Goal: Task Accomplishment & Management: Use online tool/utility

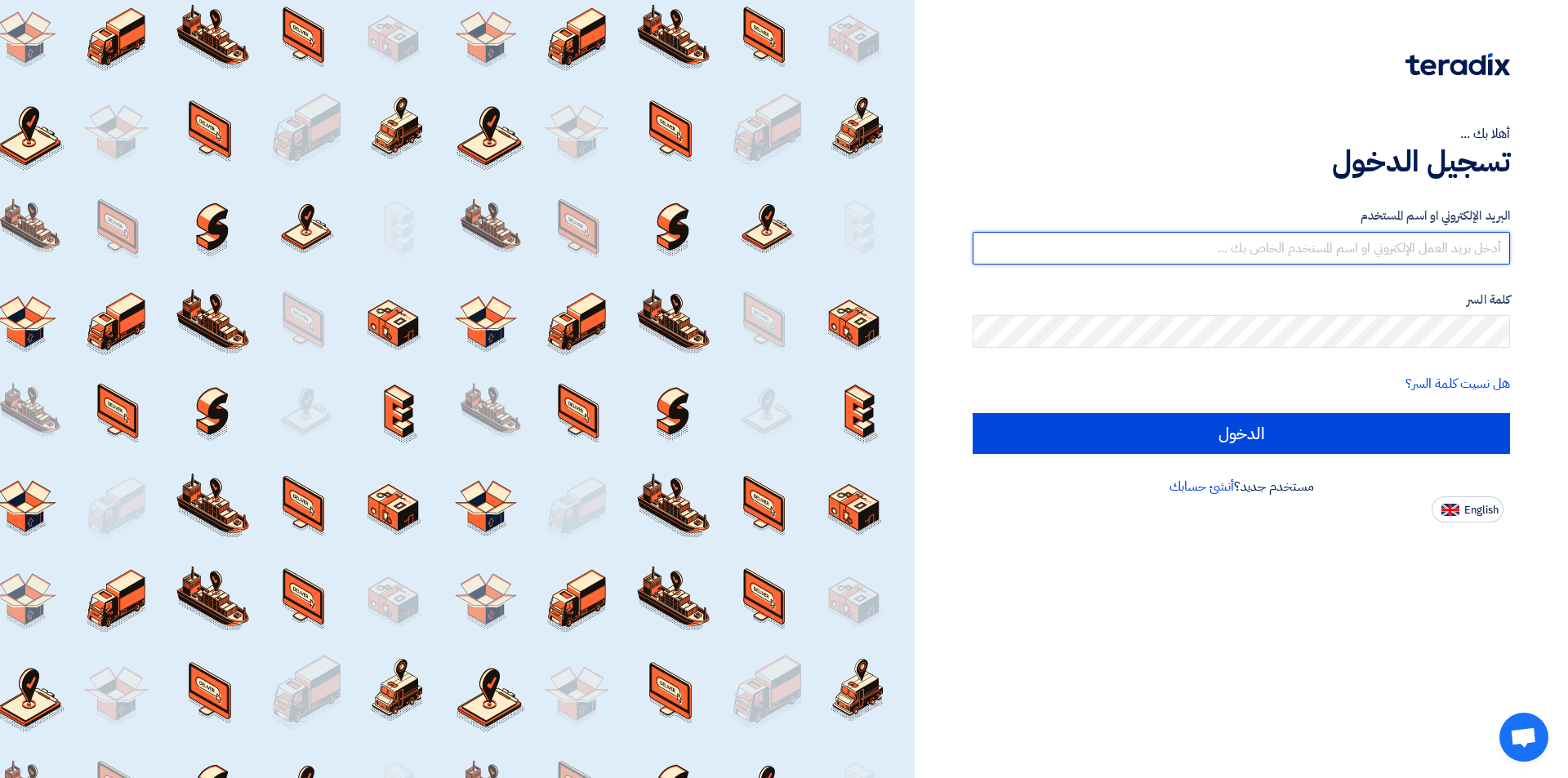
click at [1139, 256] on input "text" at bounding box center [1241, 248] width 538 height 32
type input "[EMAIL_ADDRESS][DOMAIN_NAME]"
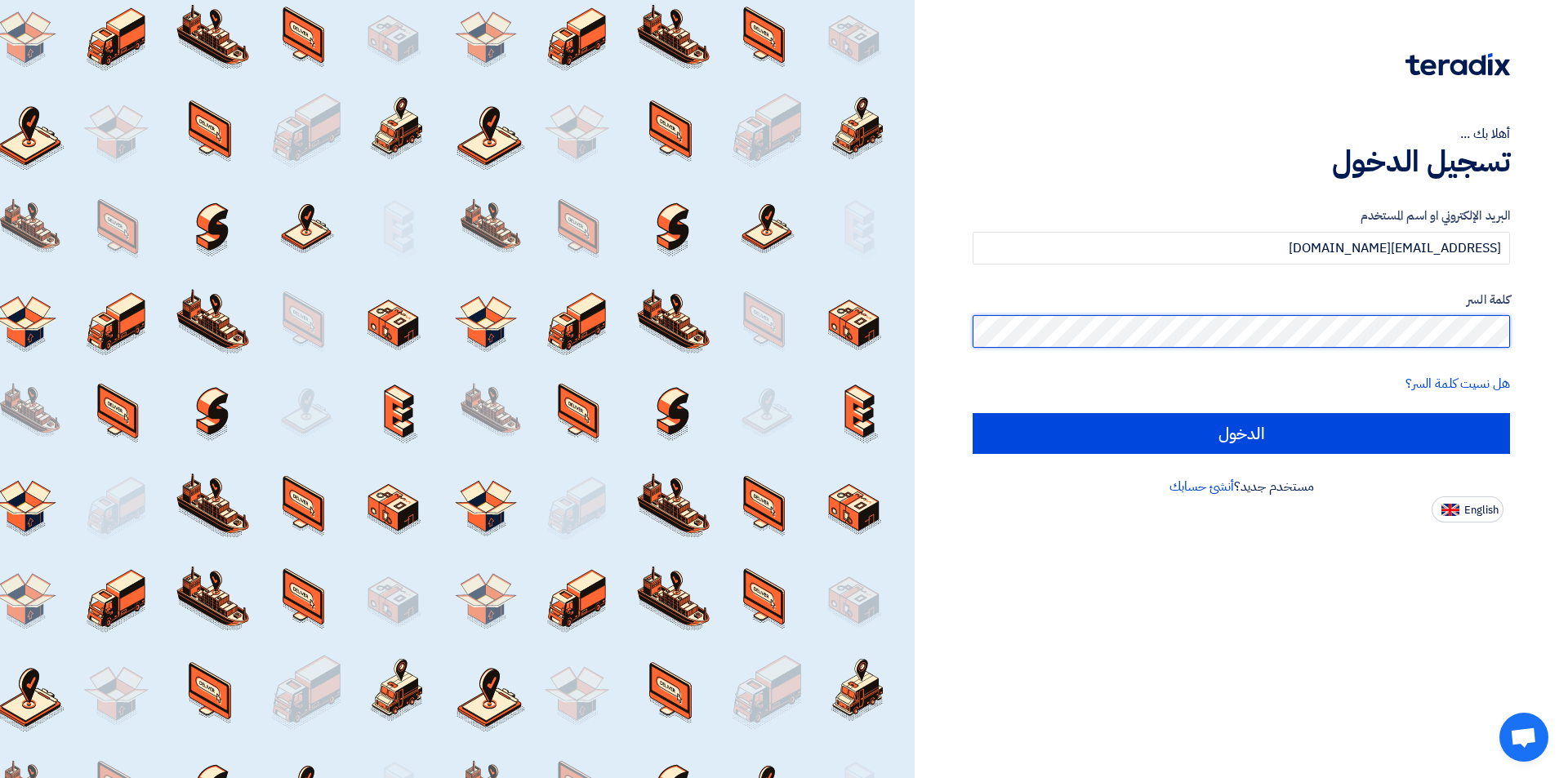
click at [973, 413] on input "الدخول" at bounding box center [1241, 433] width 538 height 41
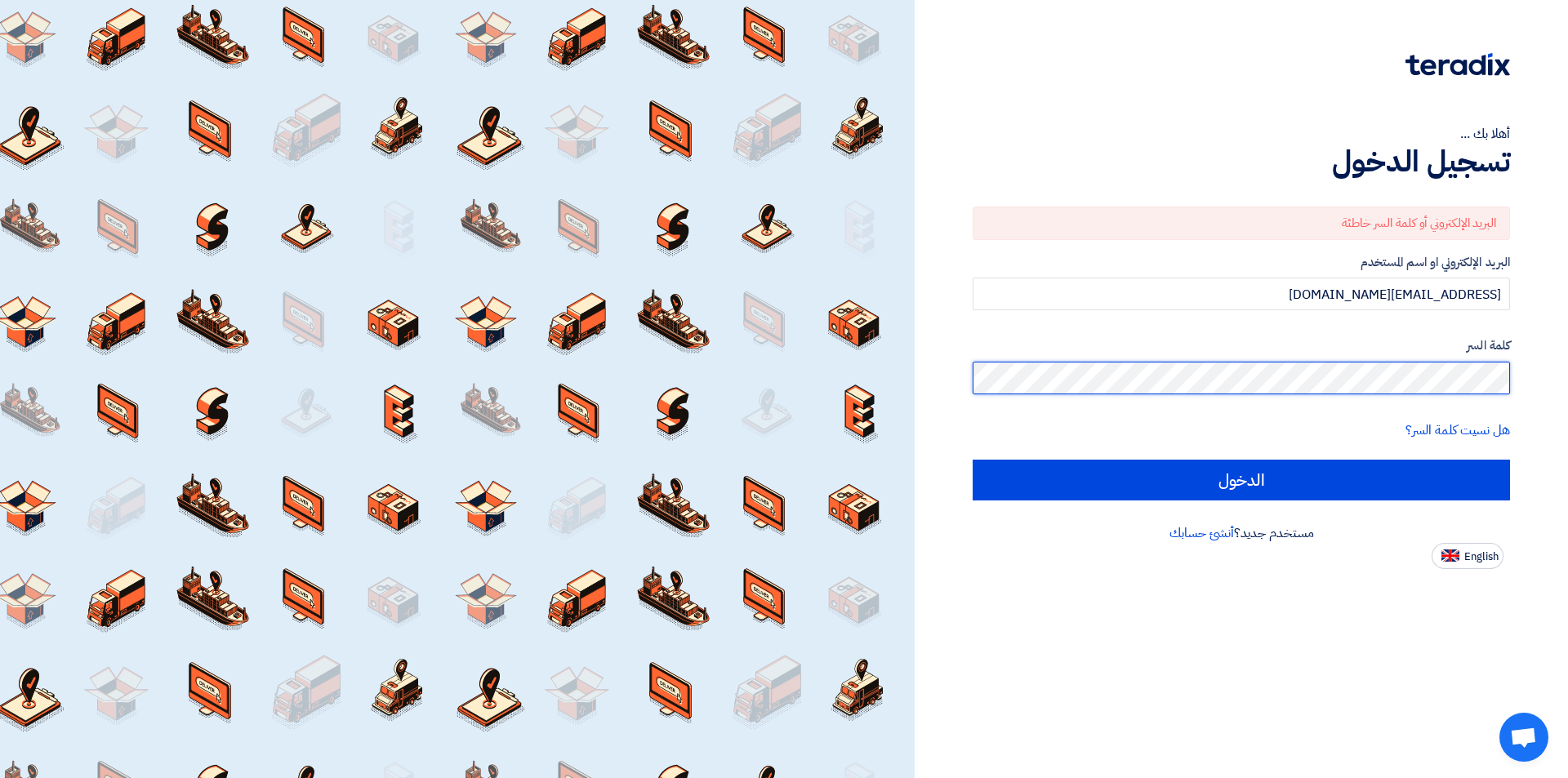
click at [973, 460] on input "الدخول" at bounding box center [1241, 480] width 538 height 41
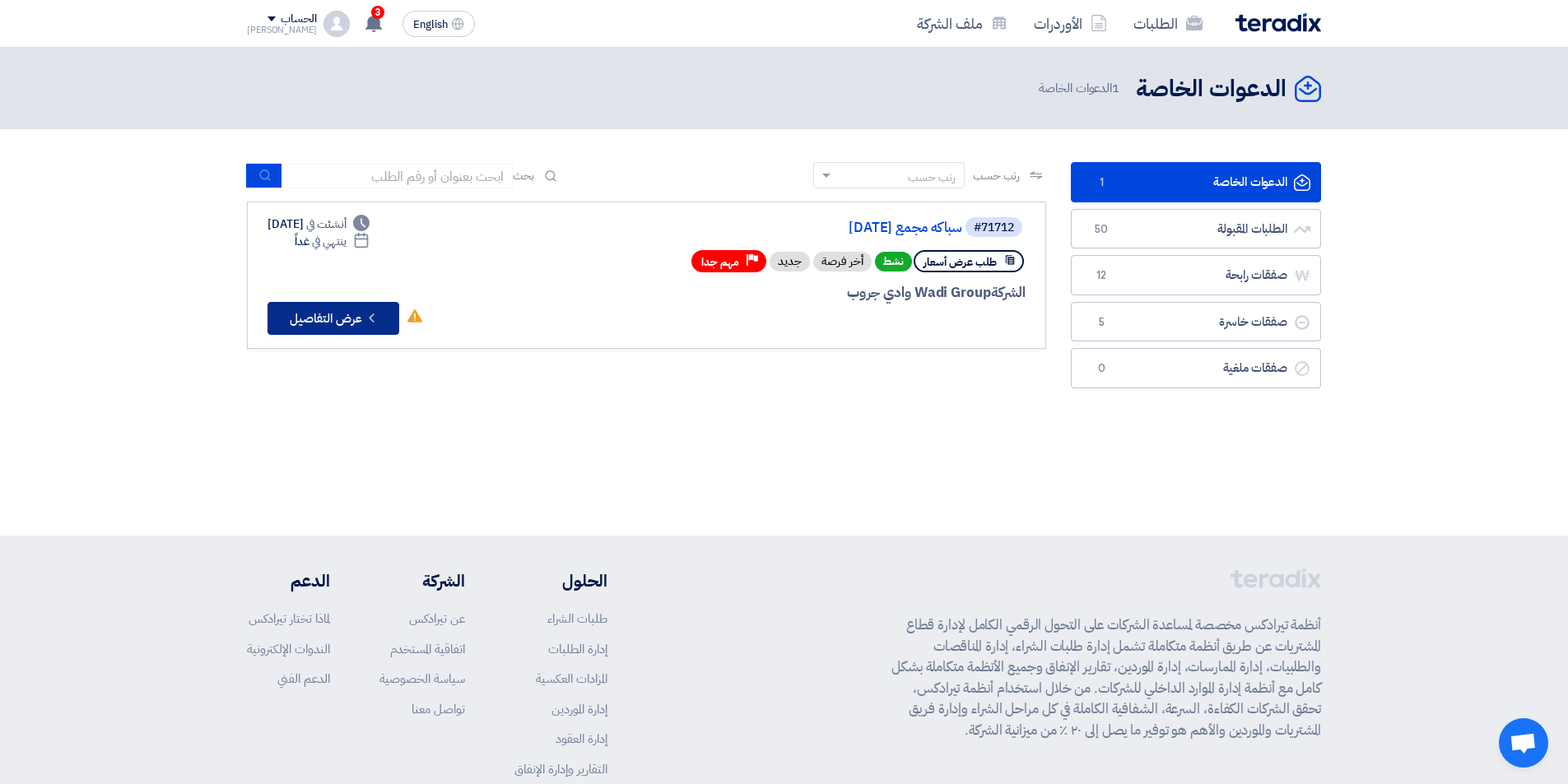
click at [329, 313] on button "Check details عرض التفاصيل" at bounding box center [333, 319] width 132 height 33
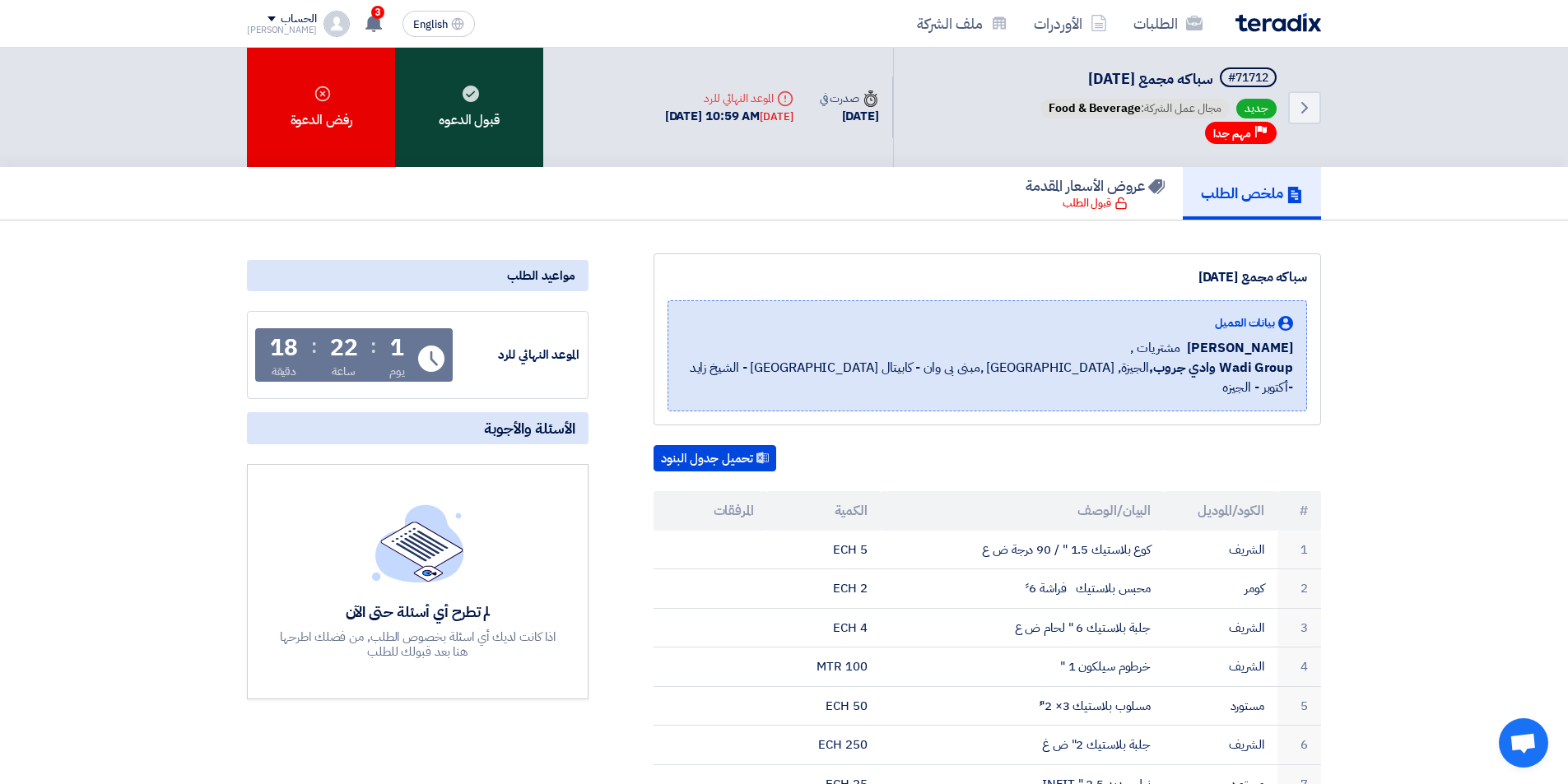
click at [450, 119] on div "قبول الدعوه" at bounding box center [469, 107] width 148 height 119
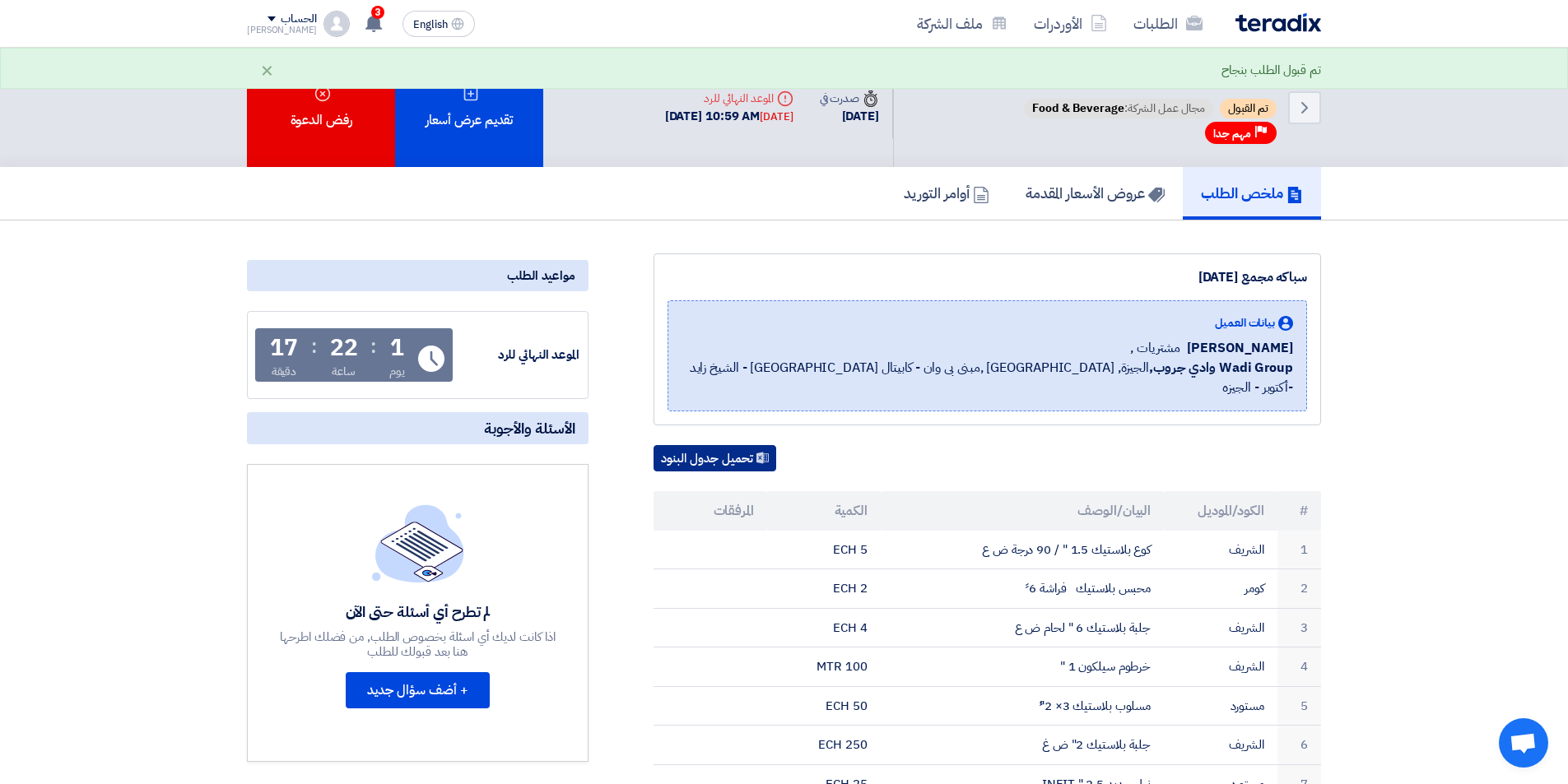
click at [716, 445] on button "تحميل جدول البنود" at bounding box center [714, 458] width 122 height 27
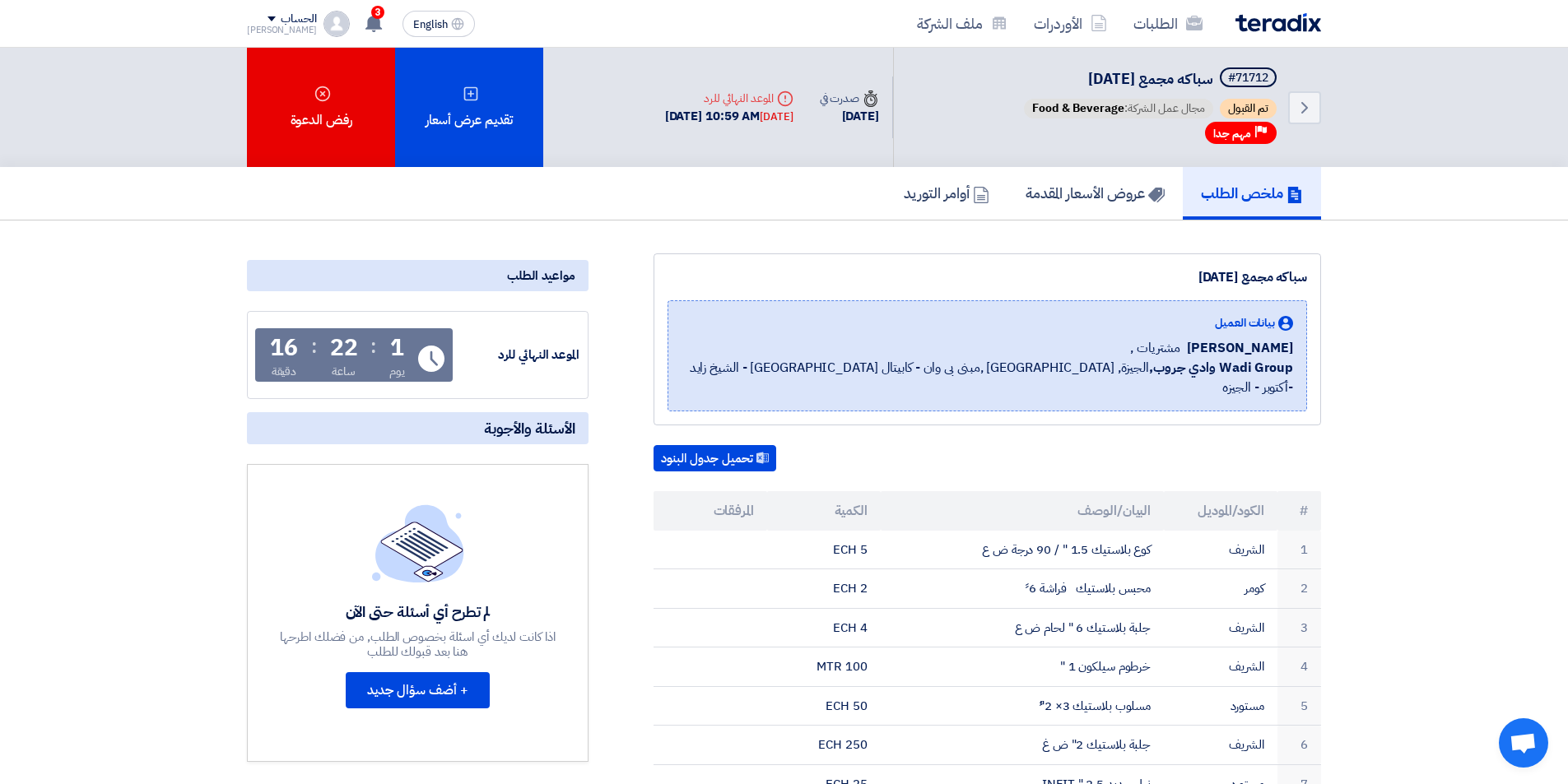
click at [731, 340] on div "بيانات العميل [PERSON_NAME] مشتريات , Wadi Group وادي جروب, [GEOGRAPHIC_DATA], …" at bounding box center [987, 356] width 639 height 111
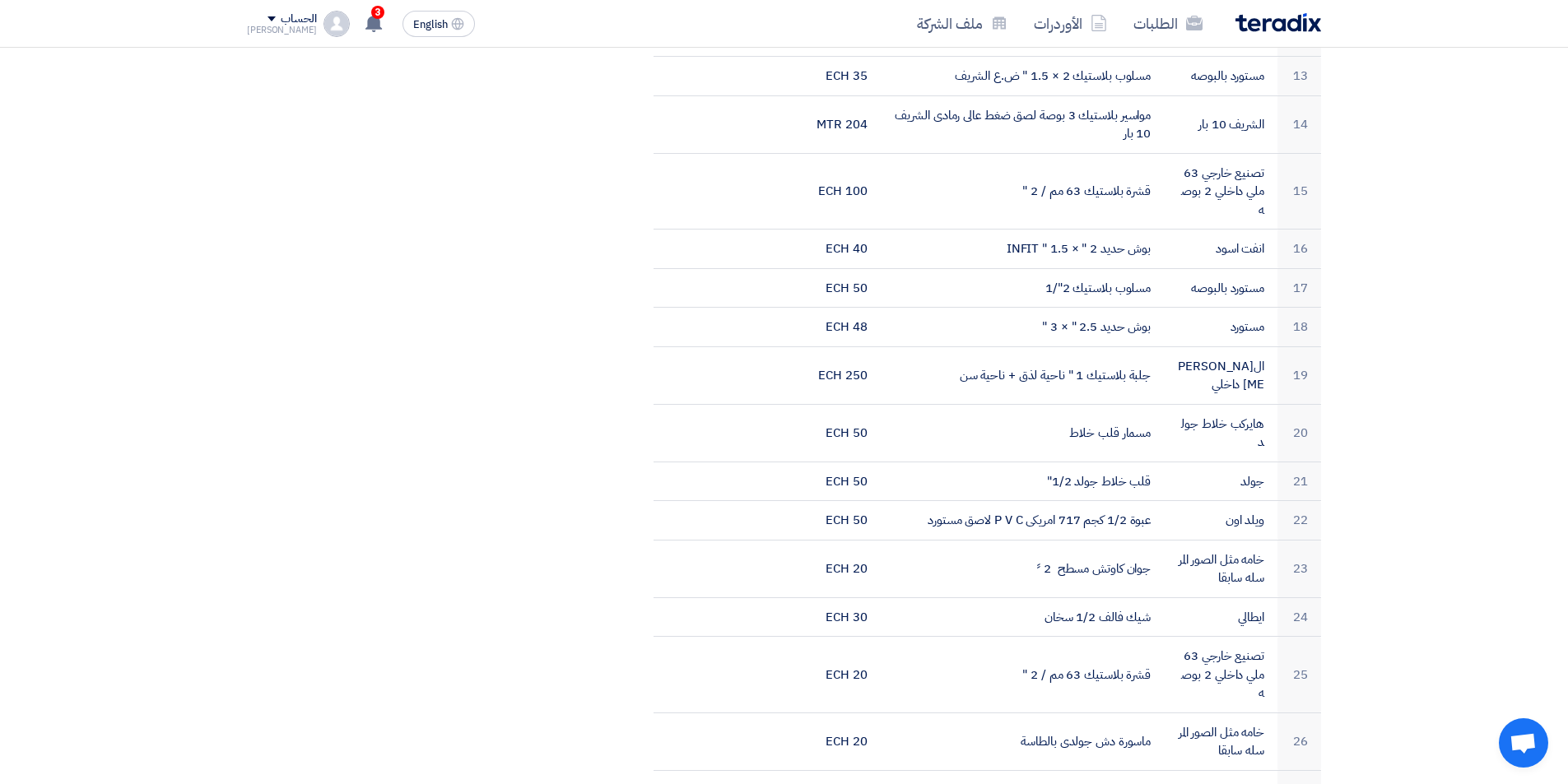
scroll to position [844, 0]
